Goal: Information Seeking & Learning: Find specific fact

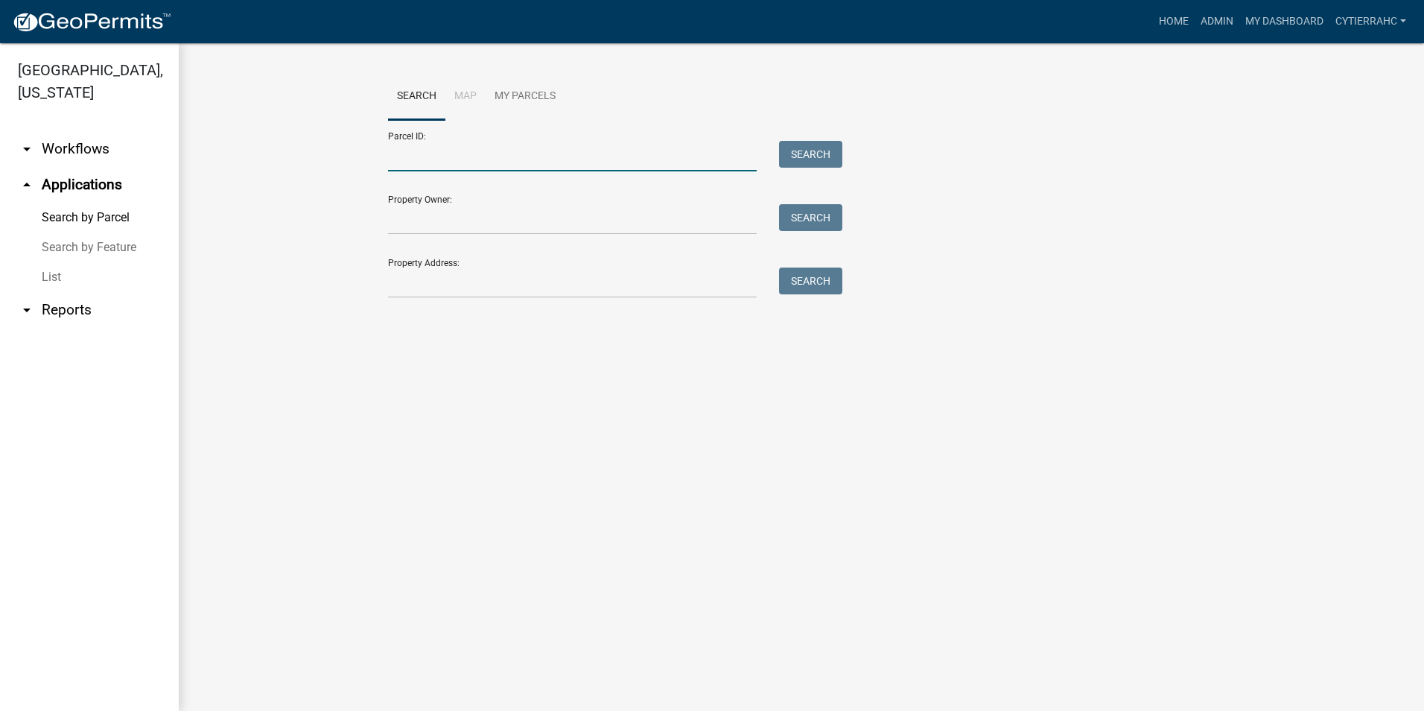
click at [425, 159] on input "Parcel ID:" at bounding box center [572, 156] width 369 height 31
click at [422, 155] on input "[PHONE_NUMBER]" at bounding box center [572, 156] width 369 height 31
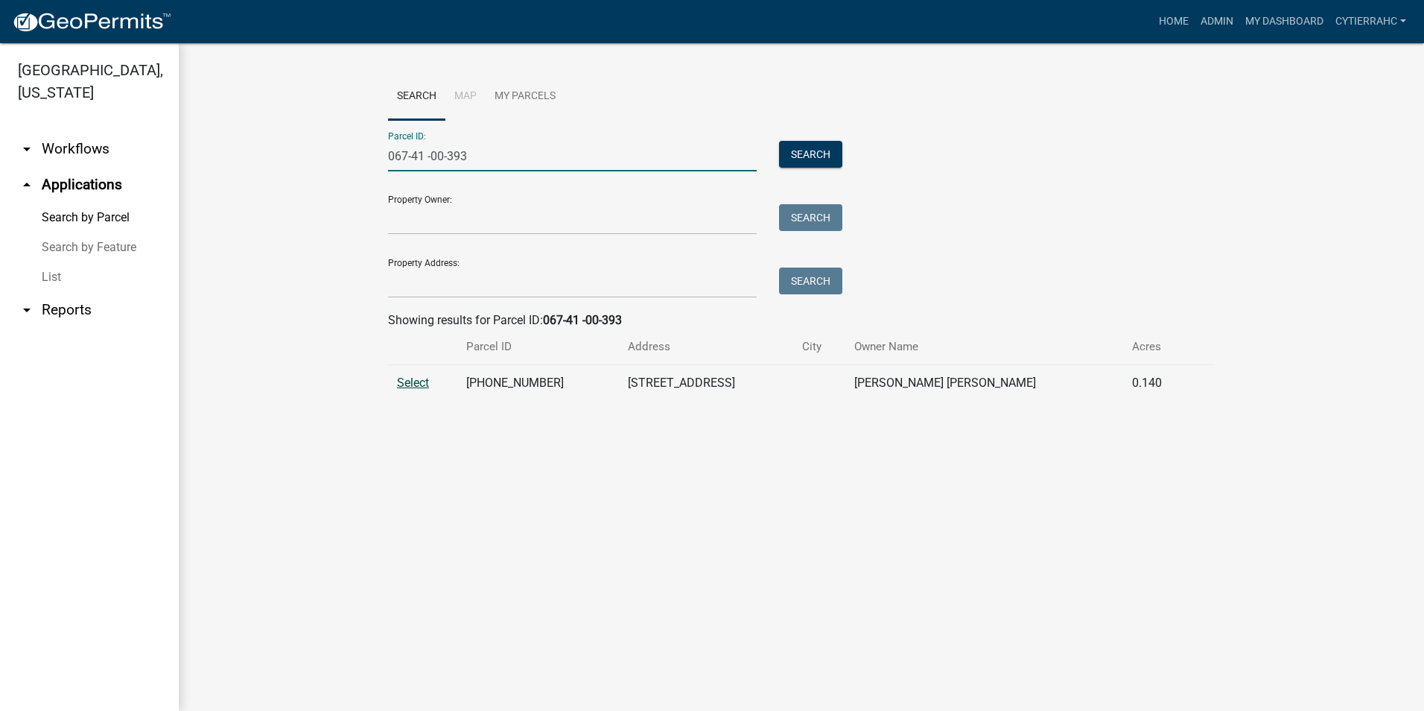
type input "067-41 -00-393"
click at [413, 377] on span "Select" at bounding box center [413, 382] width 32 height 14
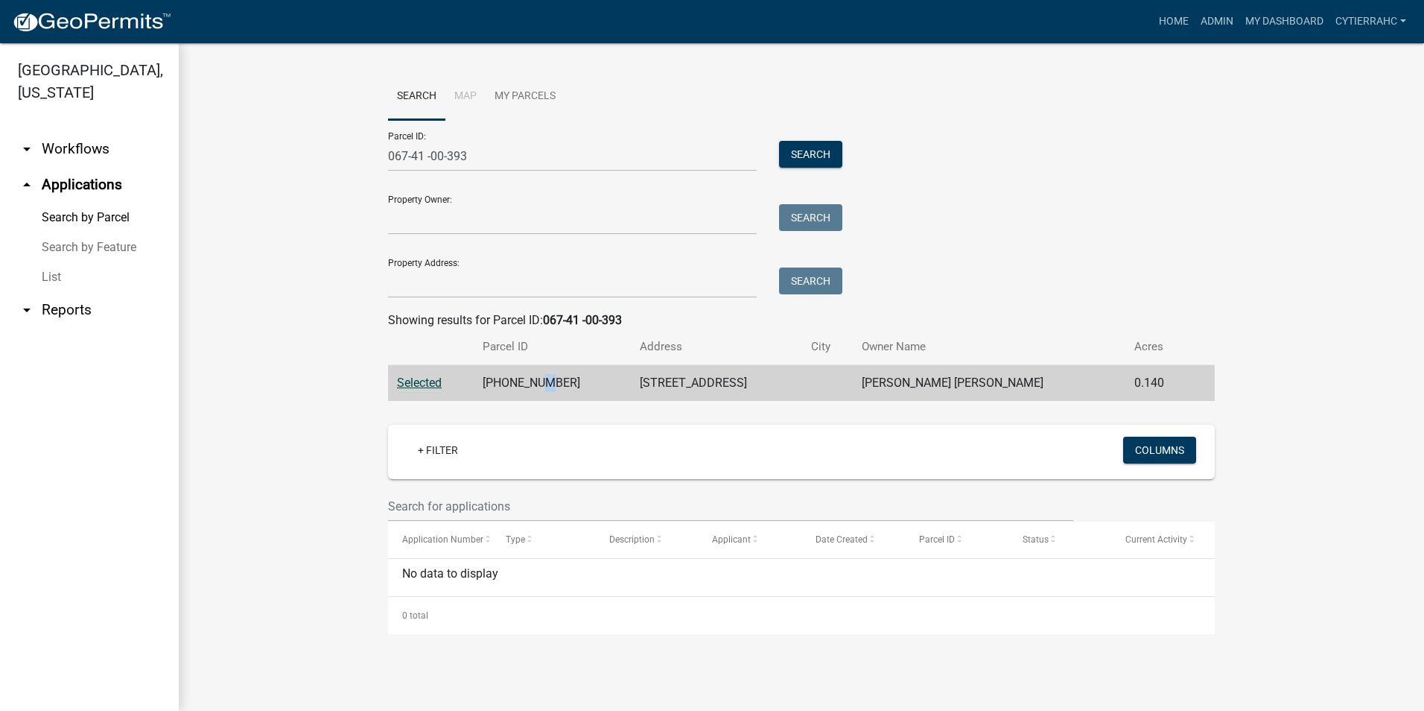
click at [553, 378] on td "[PHONE_NUMBER]" at bounding box center [553, 383] width 158 height 37
click at [687, 386] on td "[STREET_ADDRESS]" at bounding box center [716, 383] width 171 height 37
click at [406, 378] on span "Selected" at bounding box center [419, 382] width 45 height 14
click at [409, 376] on span "Selected" at bounding box center [419, 382] width 45 height 14
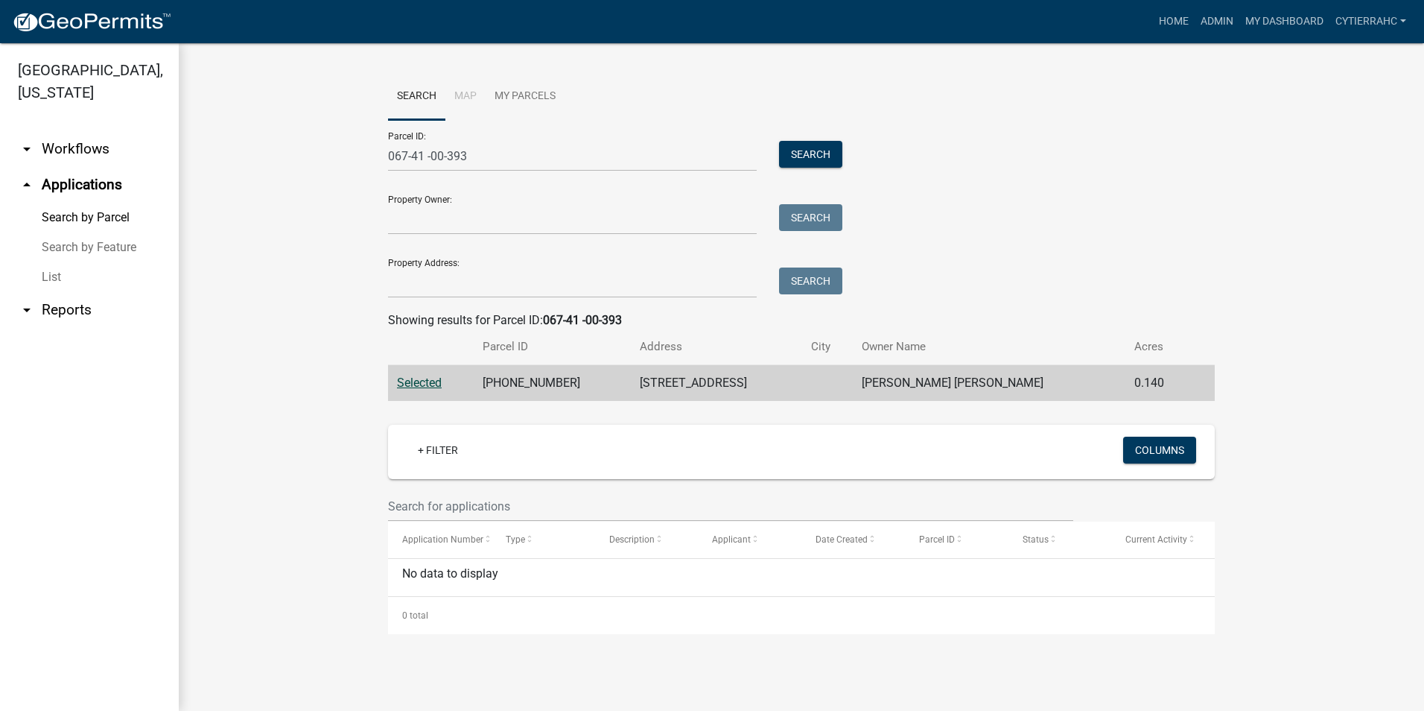
click at [409, 376] on span "Selected" at bounding box center [419, 382] width 45 height 14
drag, startPoint x: 834, startPoint y: 168, endPoint x: 802, endPoint y: 148, distance: 38.9
click at [822, 161] on div "Search" at bounding box center [807, 156] width 78 height 31
click at [802, 148] on button "Search" at bounding box center [810, 154] width 63 height 27
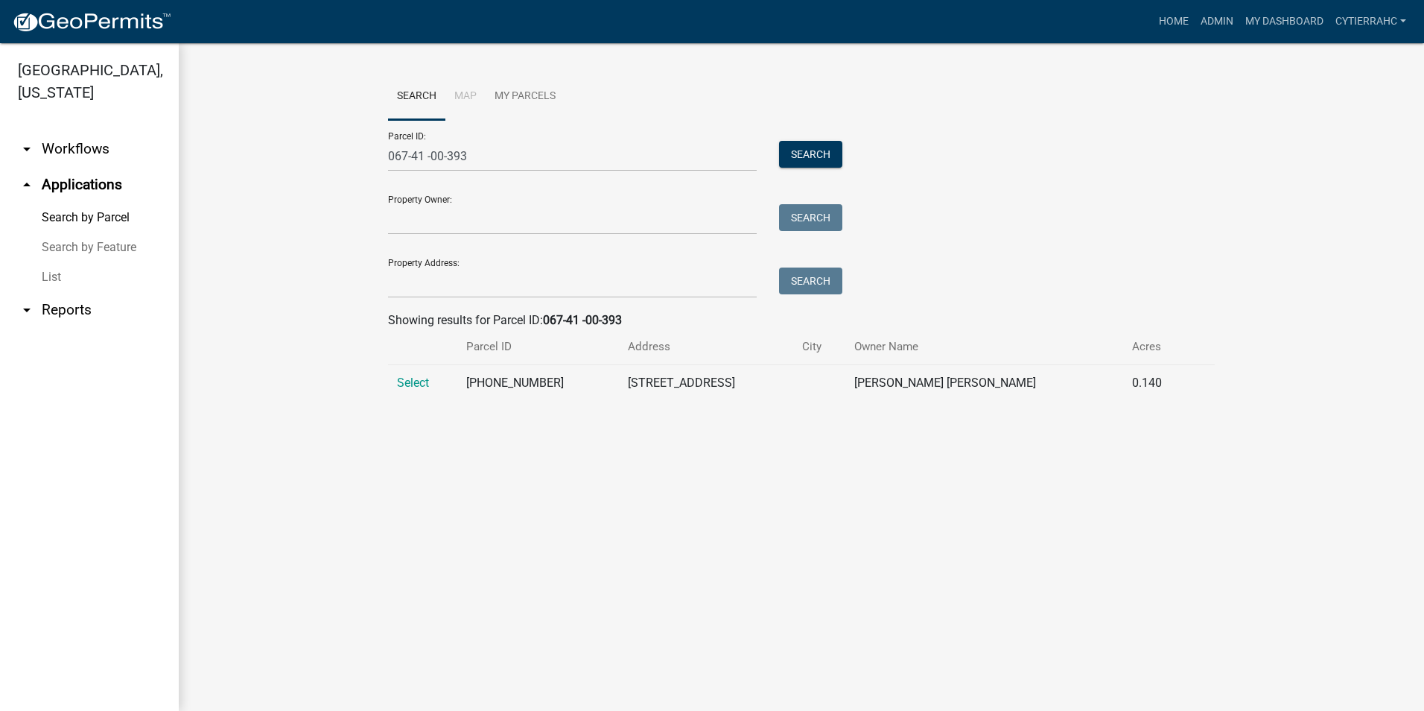
click at [528, 379] on td "[PHONE_NUMBER]" at bounding box center [537, 383] width 161 height 37
click at [528, 382] on td "[PHONE_NUMBER]" at bounding box center [537, 383] width 161 height 37
drag, startPoint x: 737, startPoint y: 389, endPoint x: 849, endPoint y: 393, distance: 112.6
click at [745, 389] on td "[STREET_ADDRESS]" at bounding box center [706, 383] width 174 height 37
click at [1027, 385] on td "[PERSON_NAME] [PERSON_NAME]" at bounding box center [985, 383] width 279 height 37
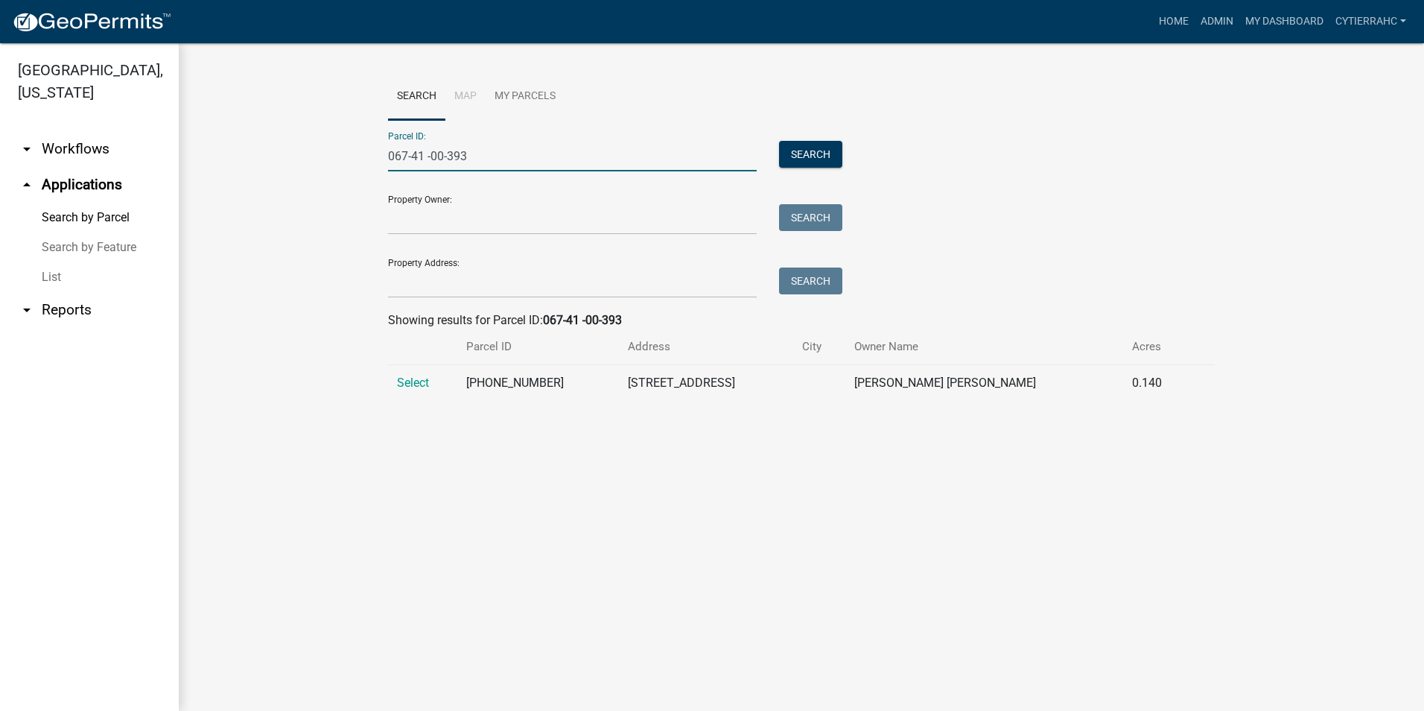
drag, startPoint x: 505, startPoint y: 154, endPoint x: 354, endPoint y: 148, distance: 151.4
click at [342, 158] on wm-workflow-application-search-view "Search Map My Parcels Parcel ID: 067-41 -00-393 Search Property Owner: Search P…" at bounding box center [802, 243] width 1186 height 340
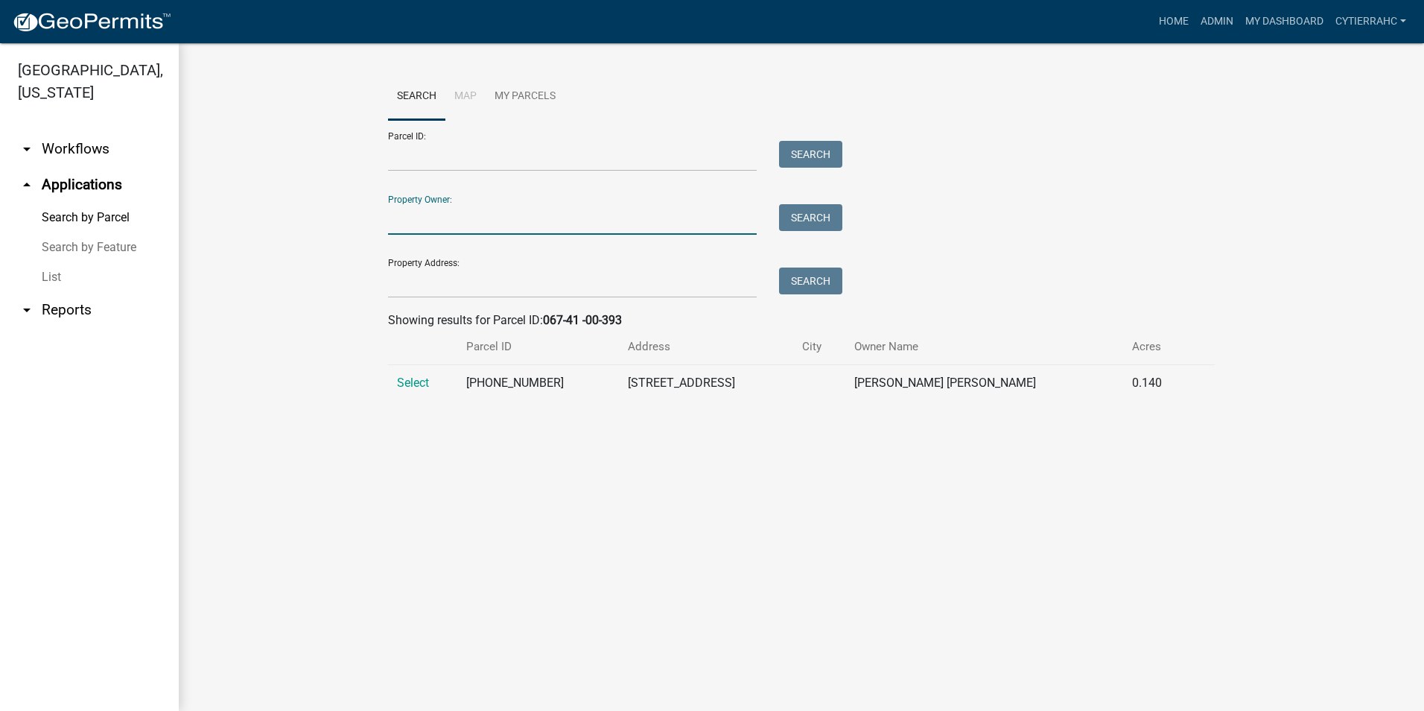
click at [422, 204] on input "Property Owner:" at bounding box center [572, 219] width 369 height 31
type input "k"
type input "d"
click at [428, 217] on input "Property Owner:" at bounding box center [572, 219] width 369 height 31
type input "s"
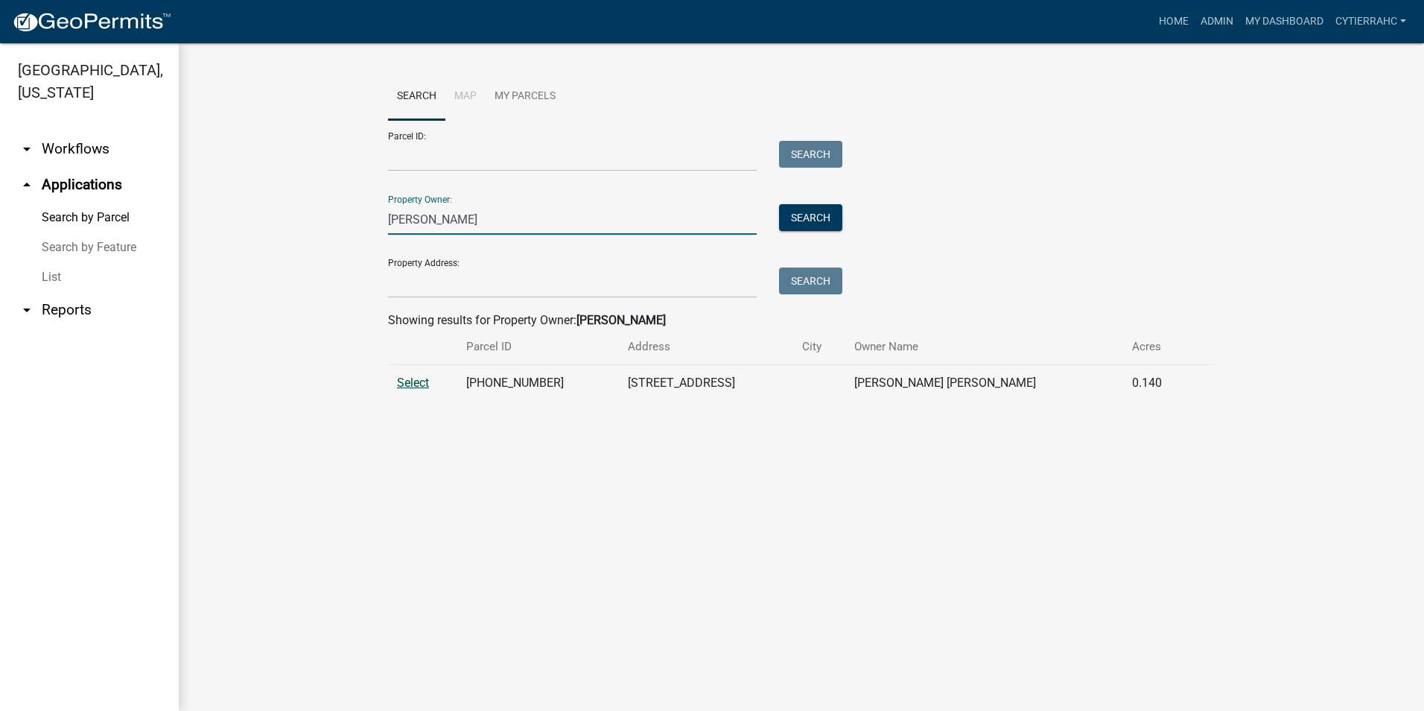
type input "[PERSON_NAME]"
click at [422, 388] on span "Select" at bounding box center [413, 382] width 32 height 14
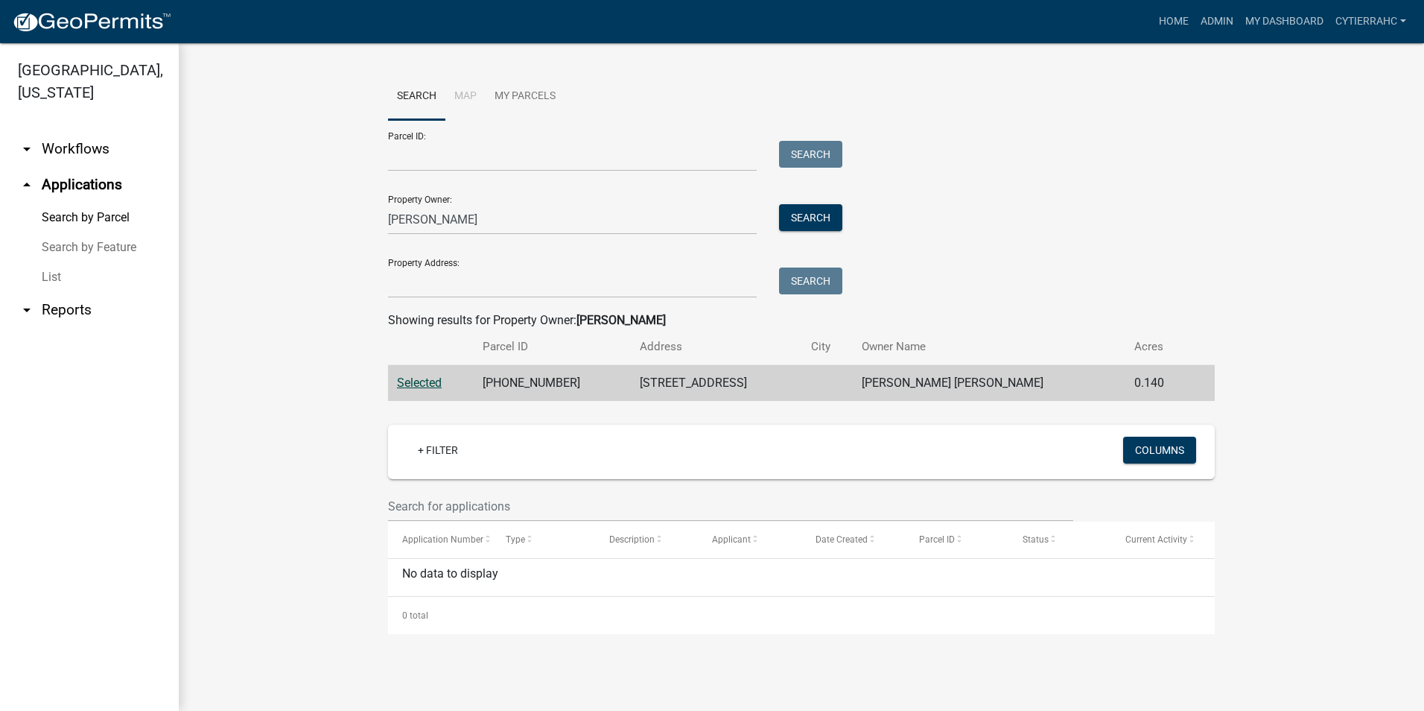
click at [550, 384] on td "[PHONE_NUMBER]" at bounding box center [553, 383] width 158 height 37
drag, startPoint x: 894, startPoint y: 218, endPoint x: 743, endPoint y: 217, distance: 151.2
click at [895, 218] on div "Parcel ID: Search Property Owner: [PERSON_NAME] Search Property Address: Search" at bounding box center [801, 209] width 827 height 178
